Goal: Transaction & Acquisition: Purchase product/service

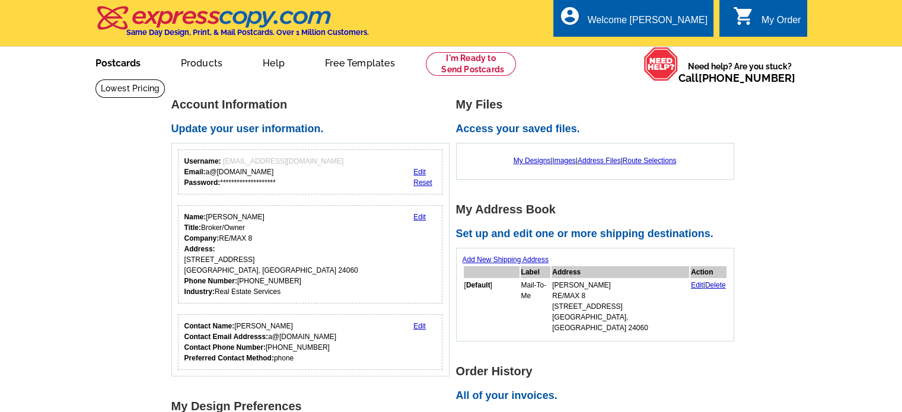
click at [133, 66] on link "Postcards" at bounding box center [118, 62] width 83 height 28
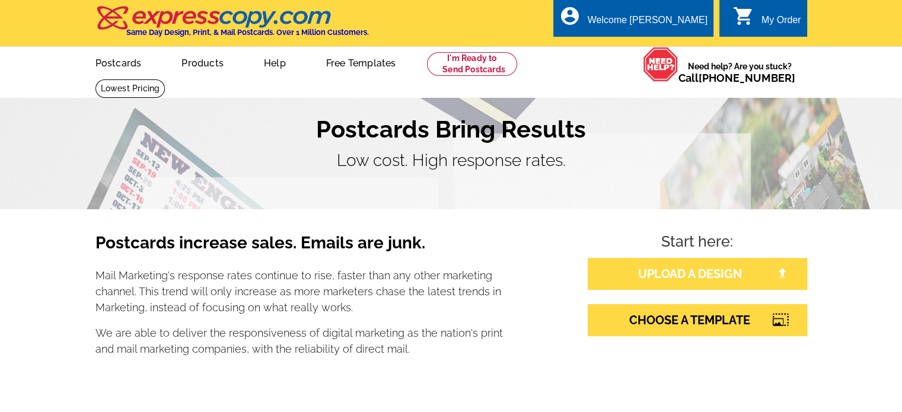
click at [676, 268] on link "UPLOAD A DESIGN" at bounding box center [698, 274] width 220 height 32
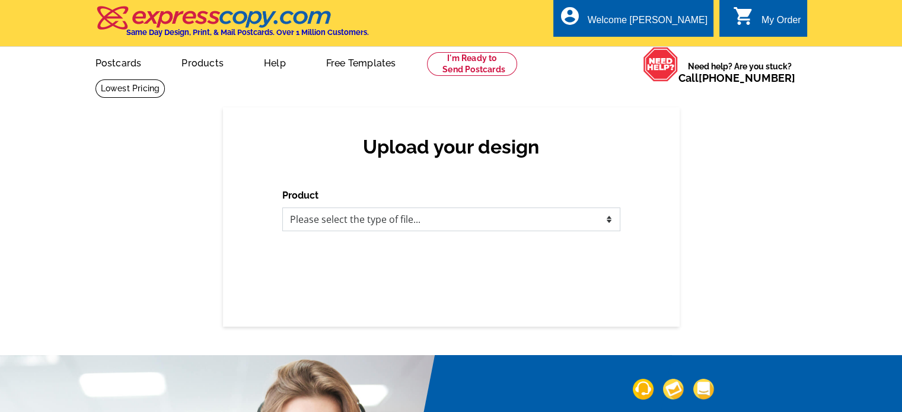
click at [383, 224] on select "Please select the type of file... Postcards Business Cards Letters and flyers G…" at bounding box center [451, 220] width 338 height 24
select select "1"
click at [282, 208] on select "Please select the type of file... Postcards Business Cards Letters and flyers G…" at bounding box center [451, 220] width 338 height 24
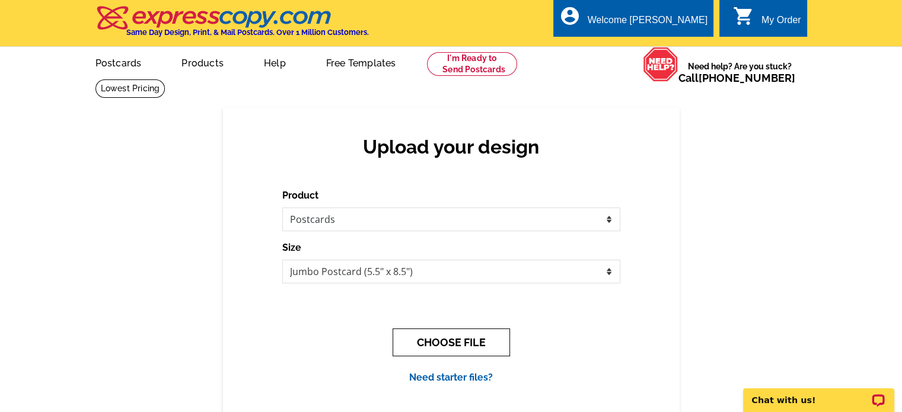
click at [444, 338] on button "CHOOSE FILE" at bounding box center [451, 343] width 117 height 28
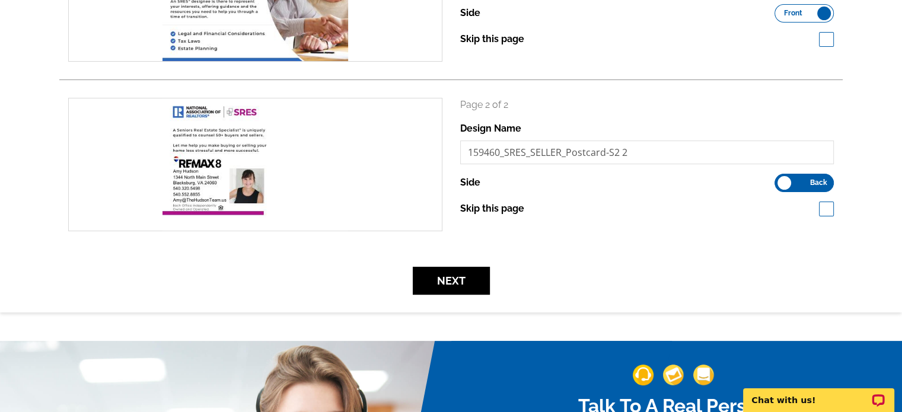
scroll to position [276, 0]
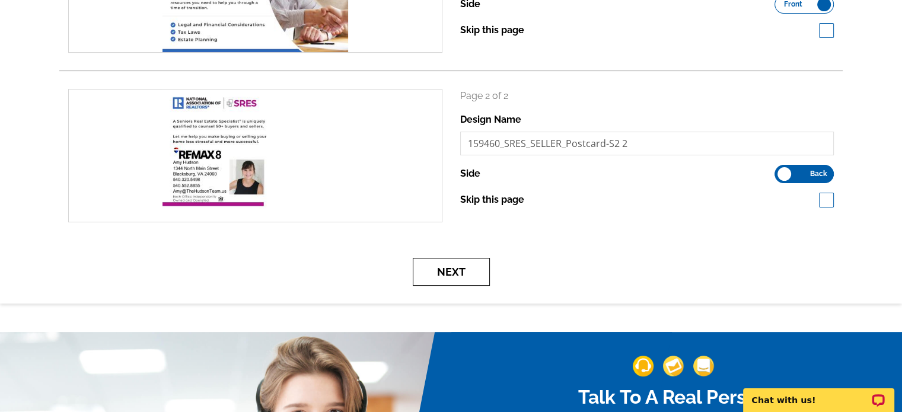
click at [439, 273] on button "Next" at bounding box center [451, 272] width 77 height 28
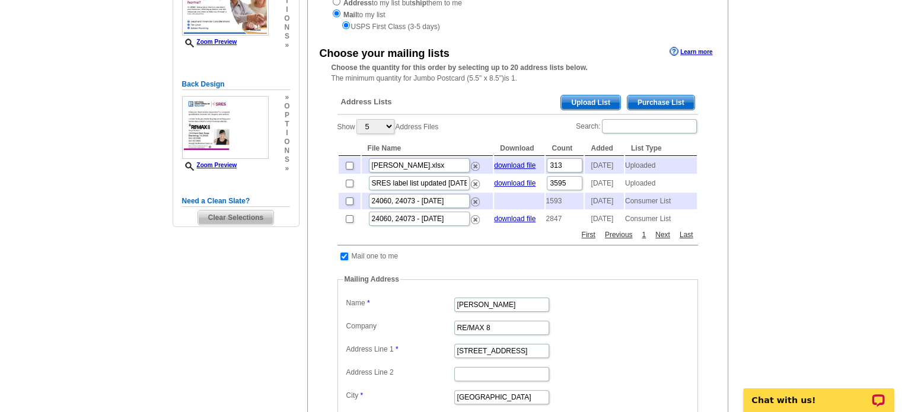
scroll to position [138, 0]
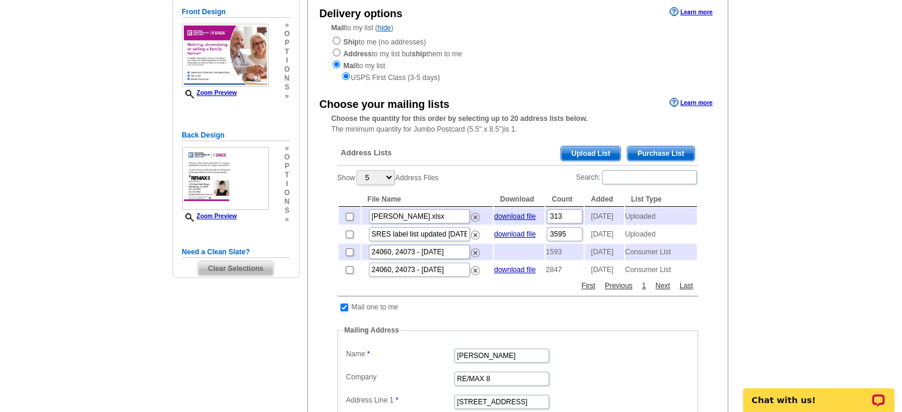
click at [590, 151] on span "Upload List" at bounding box center [590, 154] width 59 height 14
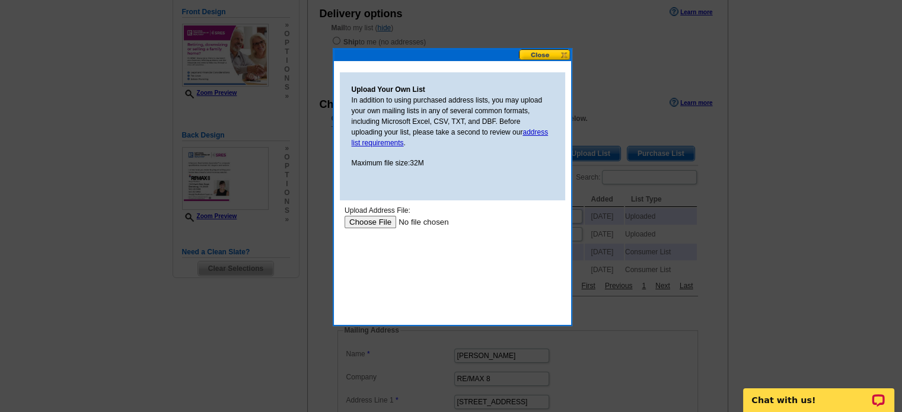
scroll to position [0, 0]
click at [374, 226] on input "file" at bounding box center [419, 221] width 150 height 12
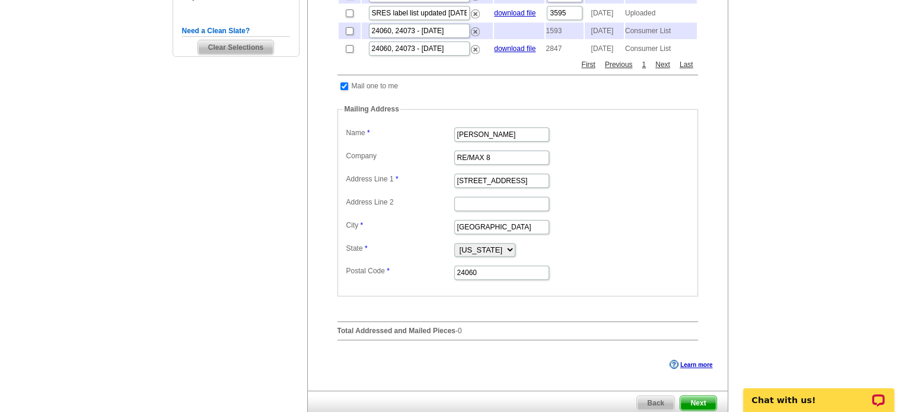
scroll to position [276, 0]
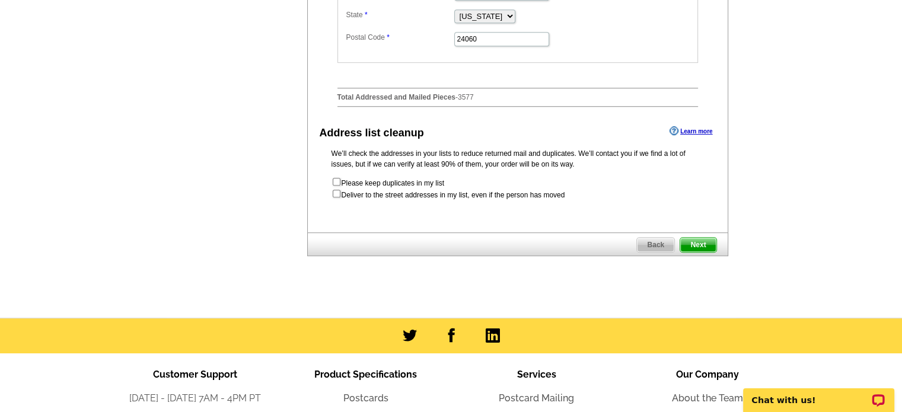
click at [690, 252] on span "Next" at bounding box center [698, 245] width 36 height 14
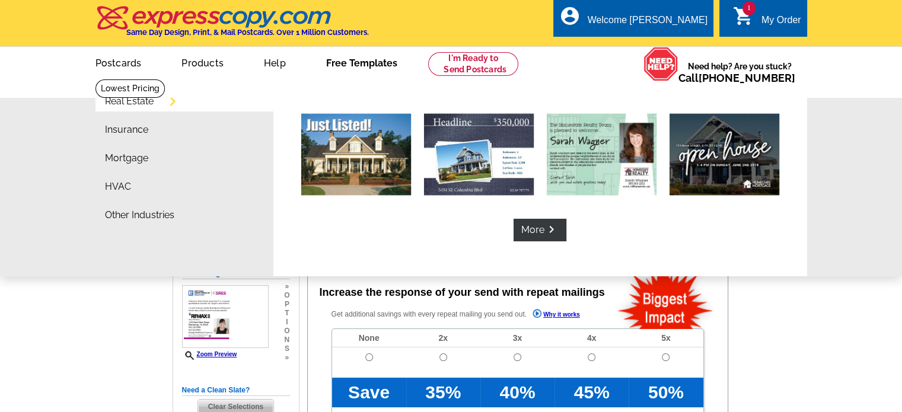
radio input "false"
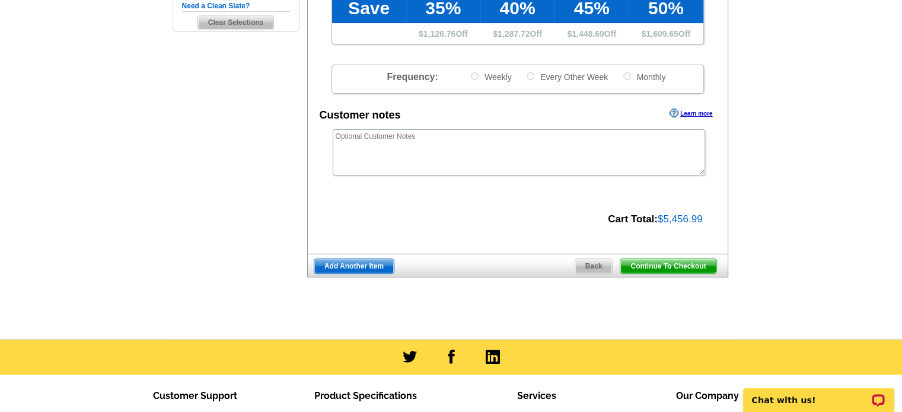
scroll to position [415, 0]
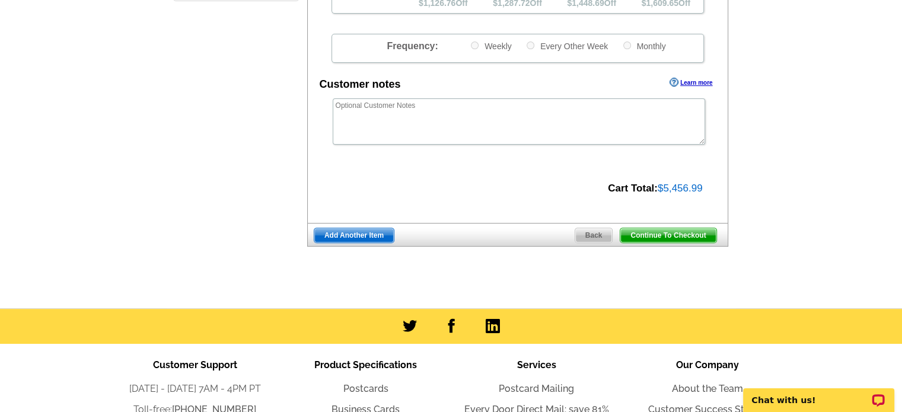
click at [664, 234] on span "Continue To Checkout" at bounding box center [669, 235] width 96 height 14
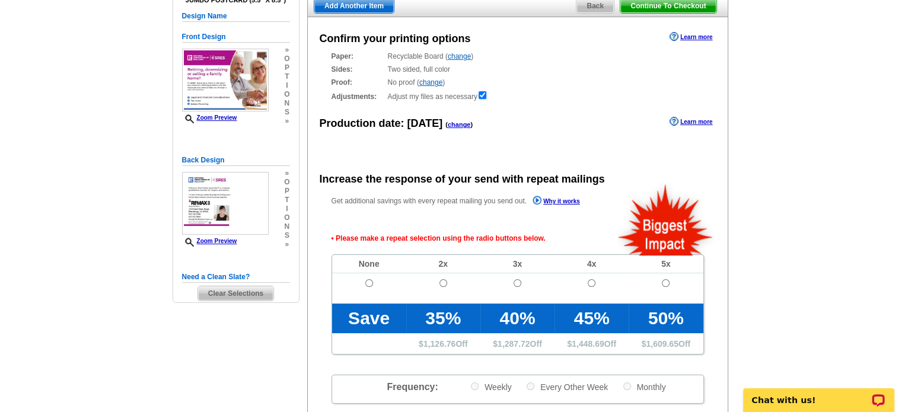
scroll to position [138, 0]
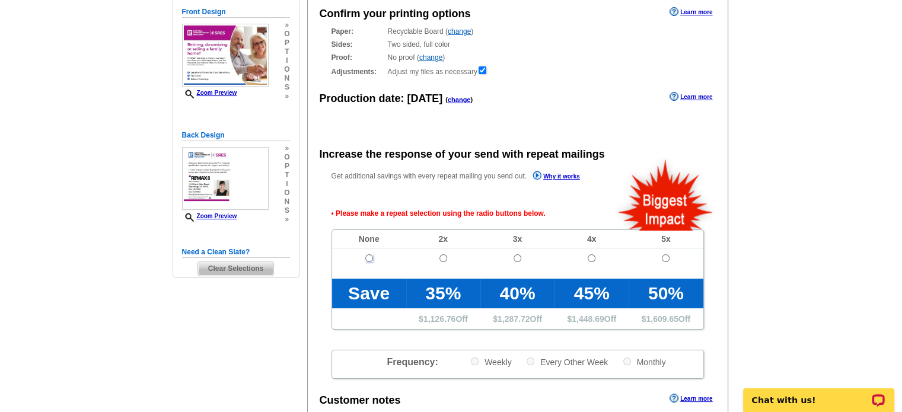
click at [365, 259] on input "radio" at bounding box center [369, 259] width 8 height 8
radio input "true"
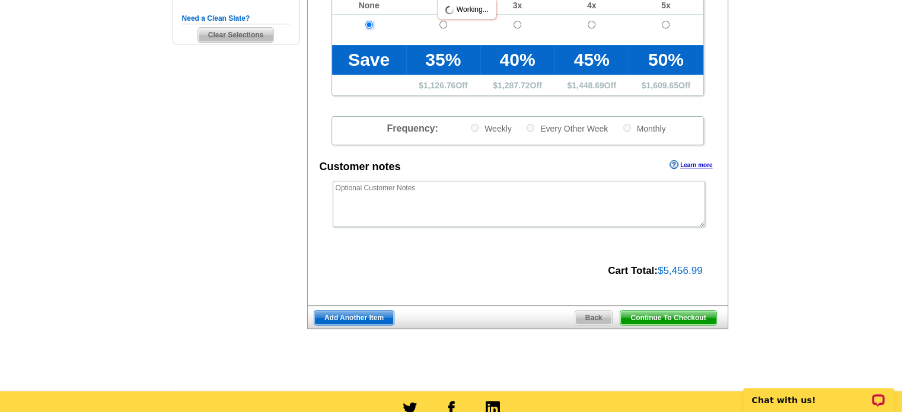
scroll to position [554, 0]
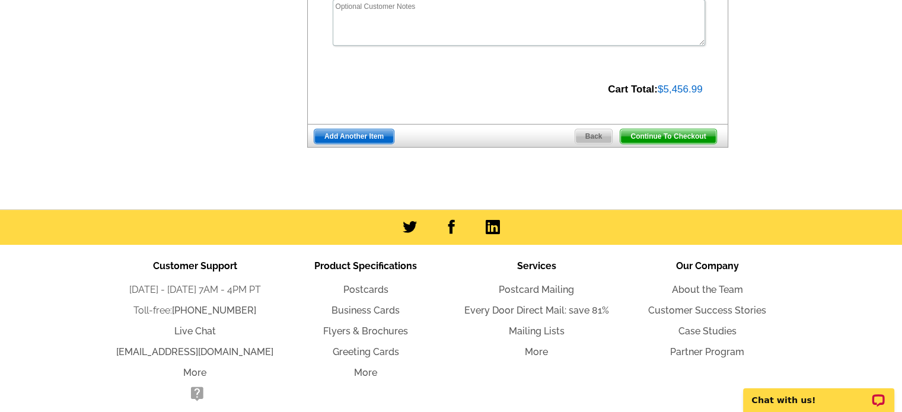
click at [660, 133] on span "Continue To Checkout" at bounding box center [669, 136] width 96 height 14
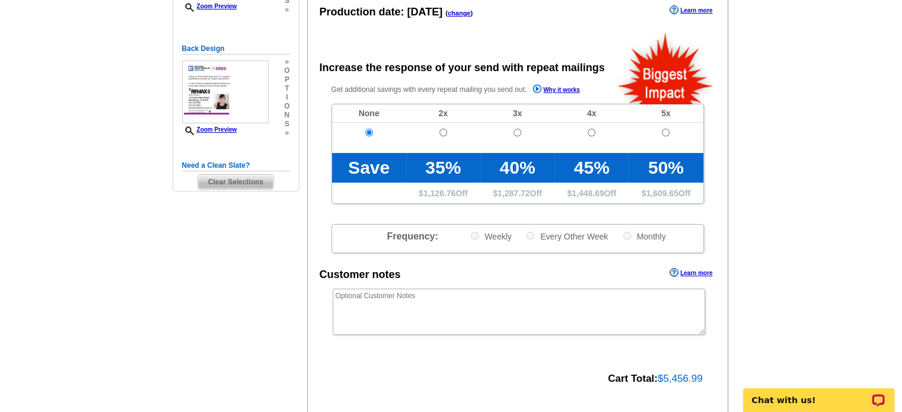
scroll to position [100, 0]
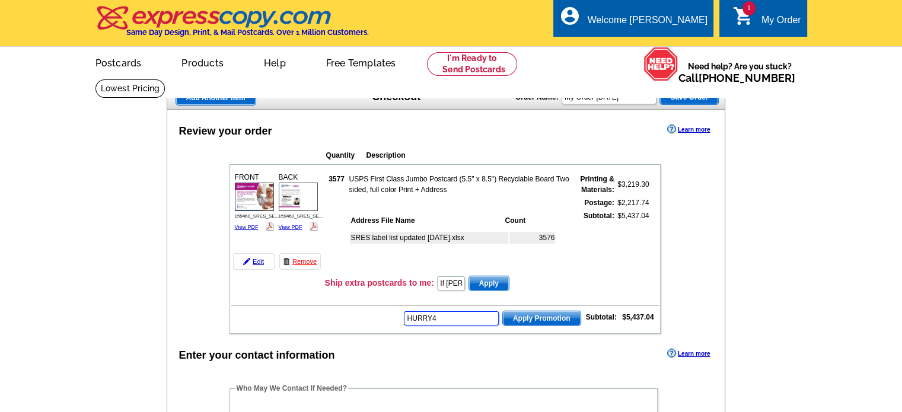
type input "HURRY40"
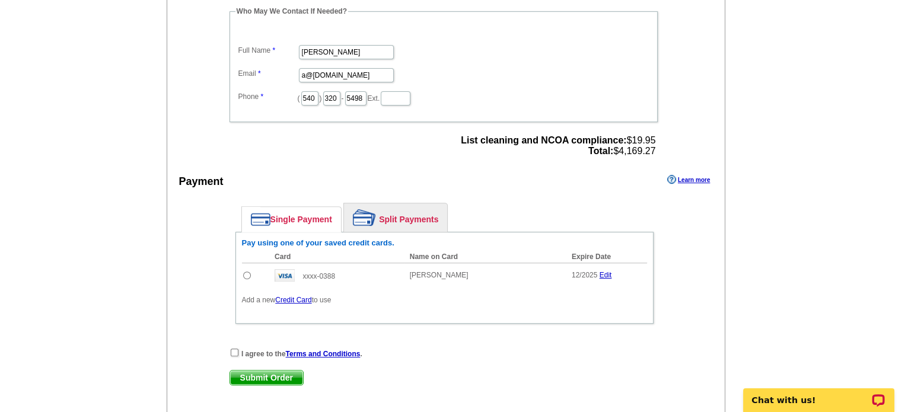
scroll to position [554, 0]
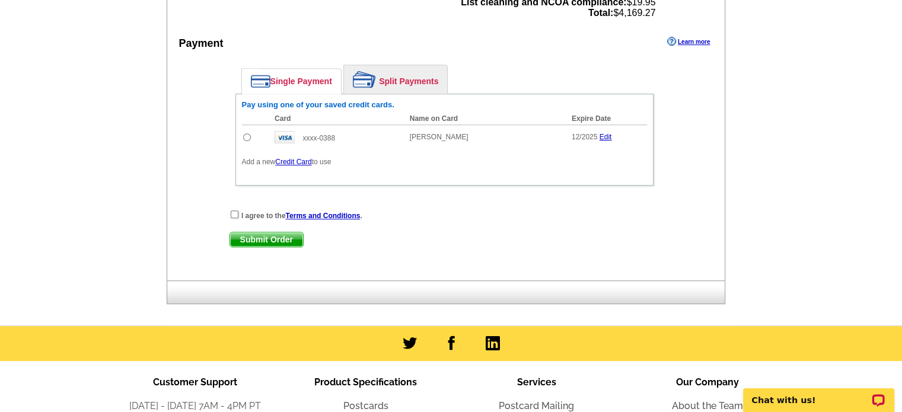
click at [249, 133] on input "radio" at bounding box center [247, 137] width 8 height 8
radio input "true"
click at [230, 209] on div "I agree to the Terms and Conditions ." at bounding box center [445, 215] width 430 height 12
click at [235, 211] on input "checkbox" at bounding box center [235, 215] width 8 height 8
checkbox input "true"
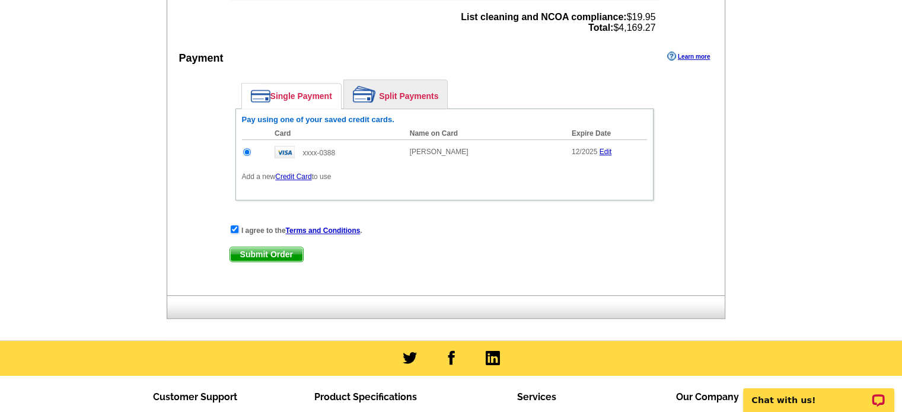
scroll to position [692, 0]
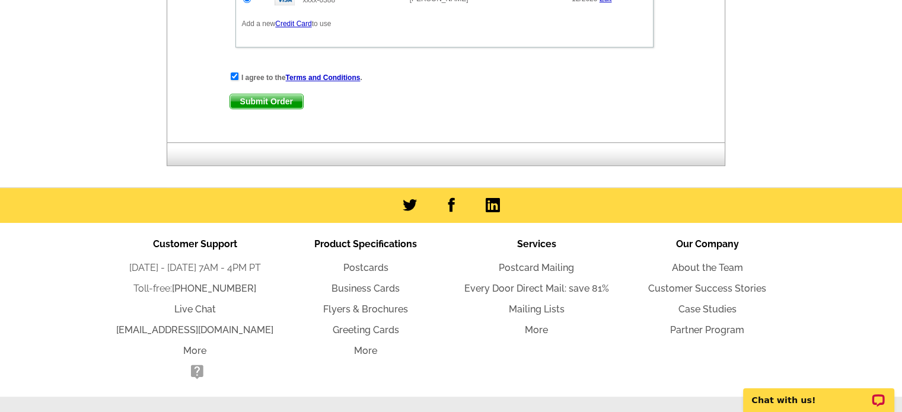
click at [257, 99] on span "Submit Order" at bounding box center [266, 101] width 73 height 14
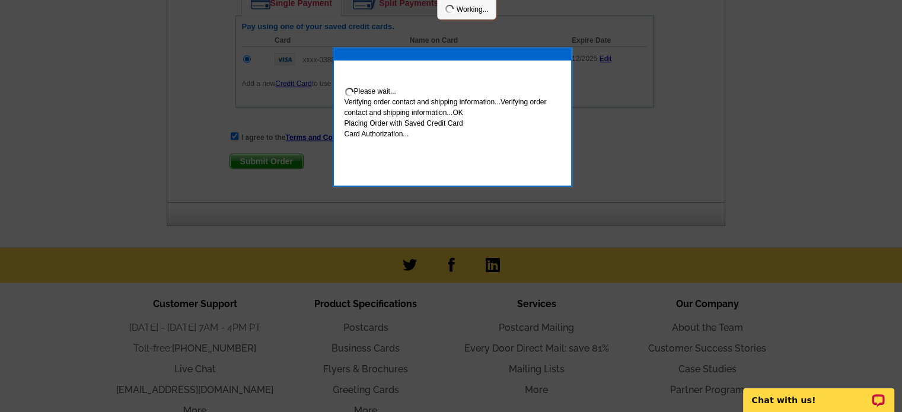
scroll to position [752, 0]
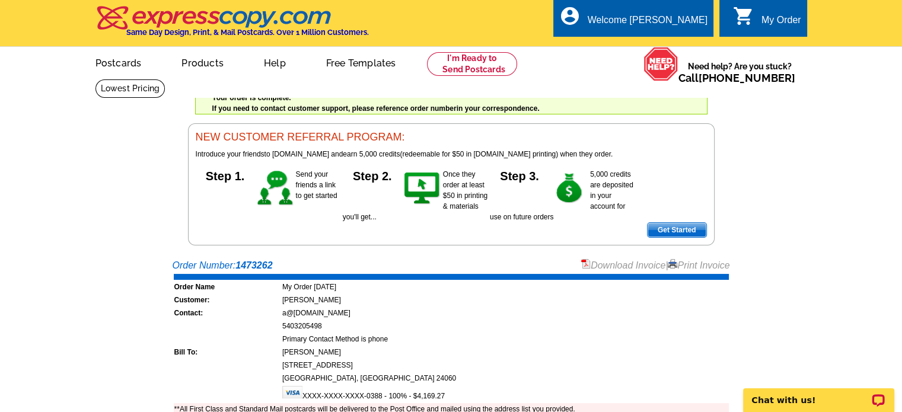
drag, startPoint x: 717, startPoint y: 266, endPoint x: 649, endPoint y: 372, distance: 125.7
click at [717, 266] on link "Print Invoice" at bounding box center [699, 265] width 62 height 10
